Goal: Find specific fact

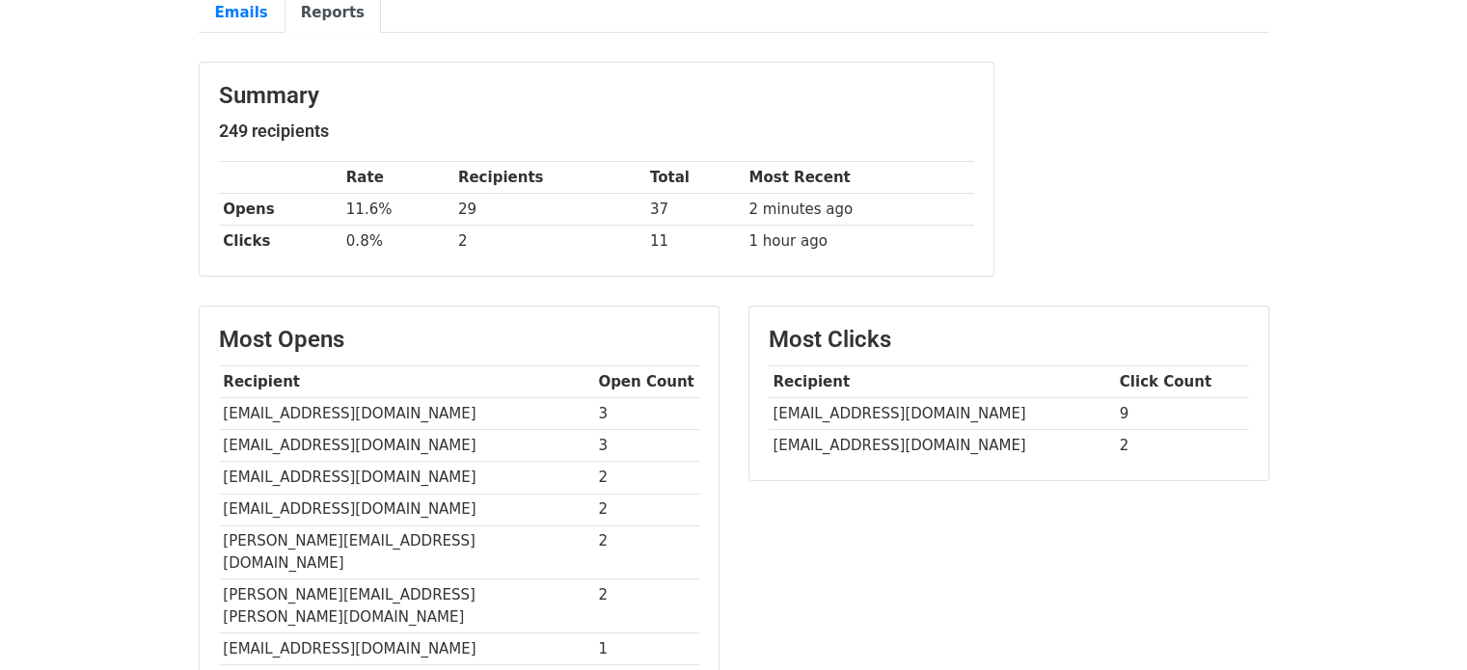
click at [862, 441] on td "[EMAIL_ADDRESS][DOMAIN_NAME]" at bounding box center [942, 446] width 346 height 32
copy tr "[EMAIL_ADDRESS][DOMAIN_NAME]"
